Goal: Information Seeking & Learning: Stay updated

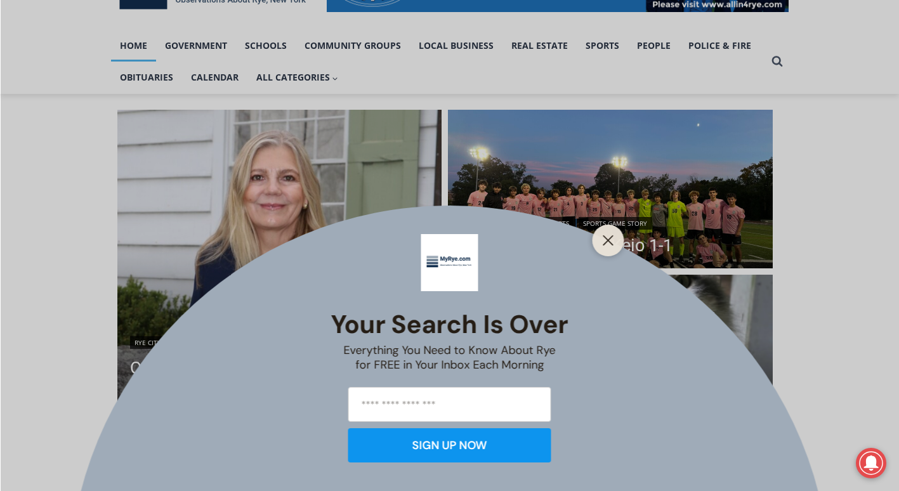
scroll to position [287, 0]
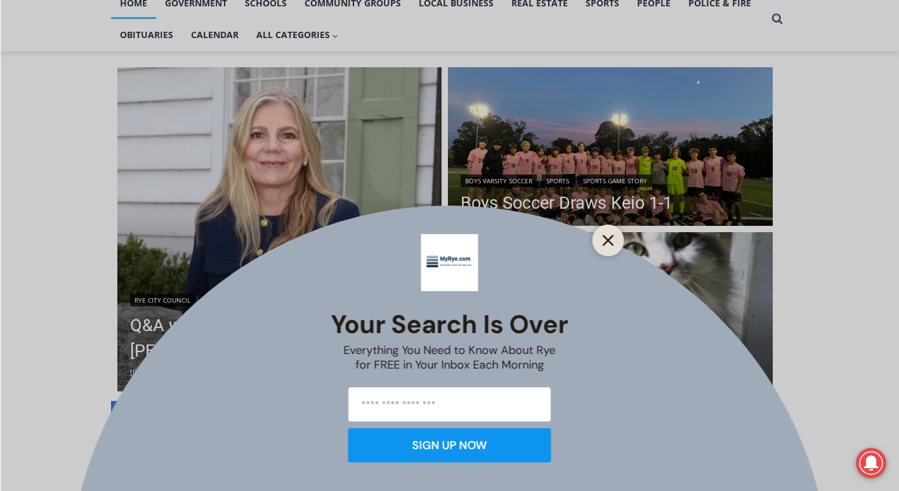
click at [607, 240] on line "Close" at bounding box center [607, 240] width 9 height 9
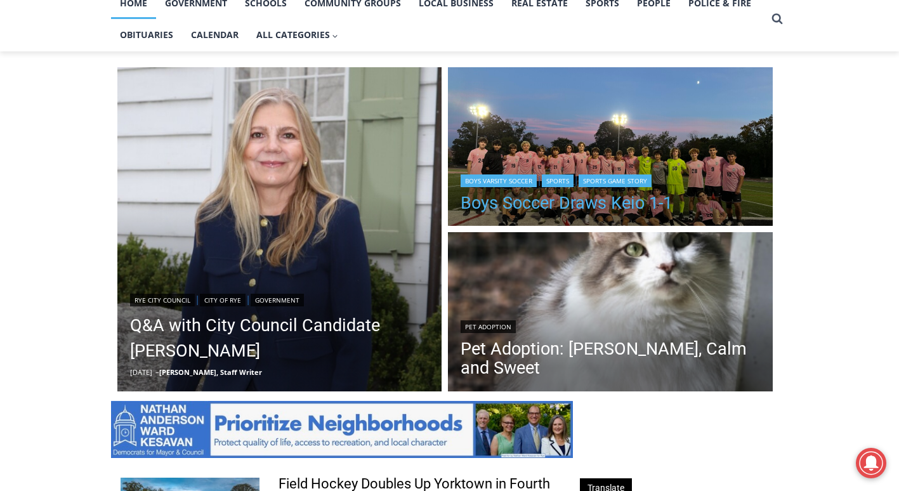
click at [635, 196] on link "Boys Soccer Draws Keio 1-1" at bounding box center [567, 202] width 212 height 19
